Goal: Find specific page/section: Find specific page/section

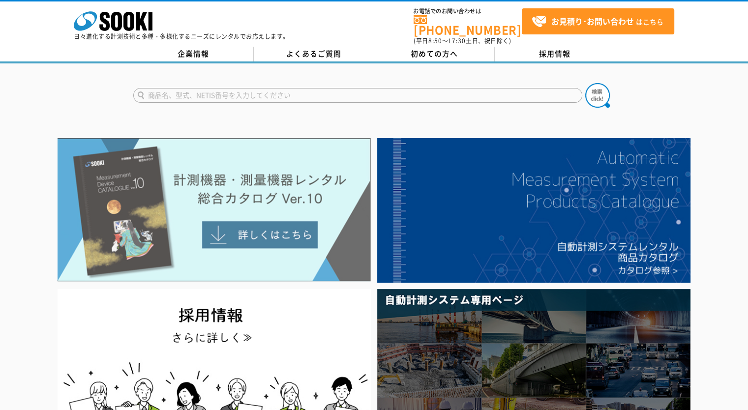
click at [269, 185] on img at bounding box center [214, 210] width 313 height 144
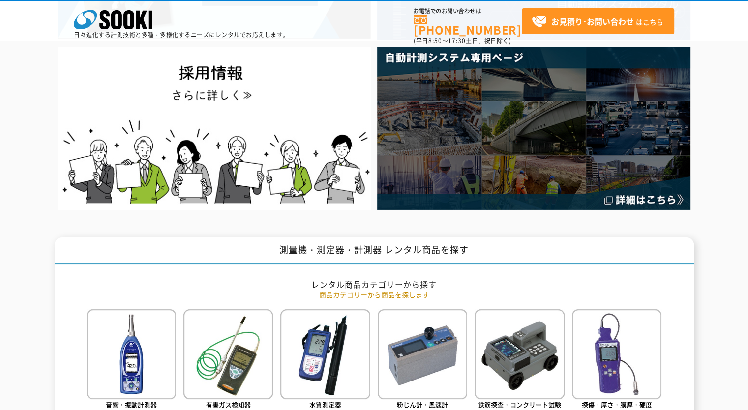
scroll to position [328, 0]
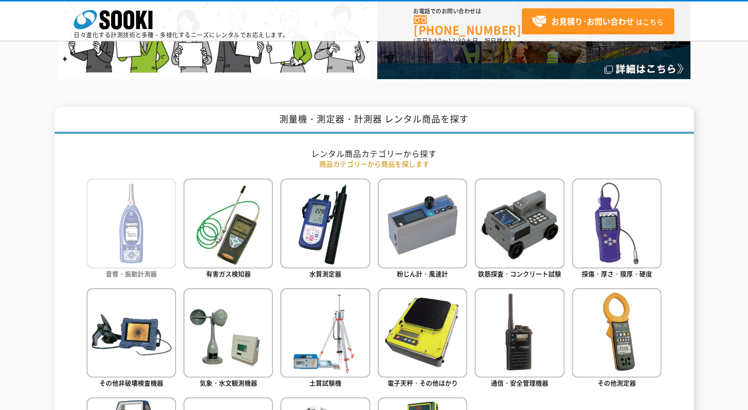
click at [158, 240] on img at bounding box center [132, 224] width 90 height 90
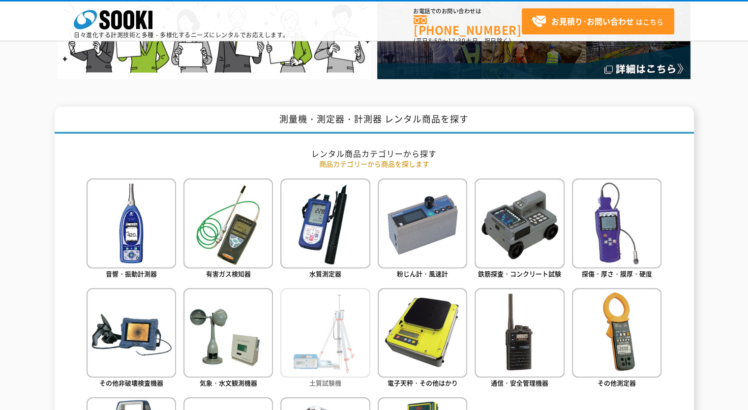
scroll to position [459, 0]
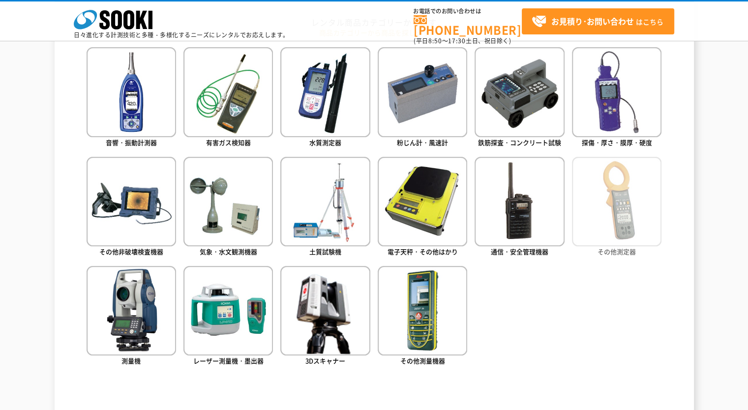
click at [632, 222] on img at bounding box center [617, 202] width 90 height 90
